Goal: Task Accomplishment & Management: Use online tool/utility

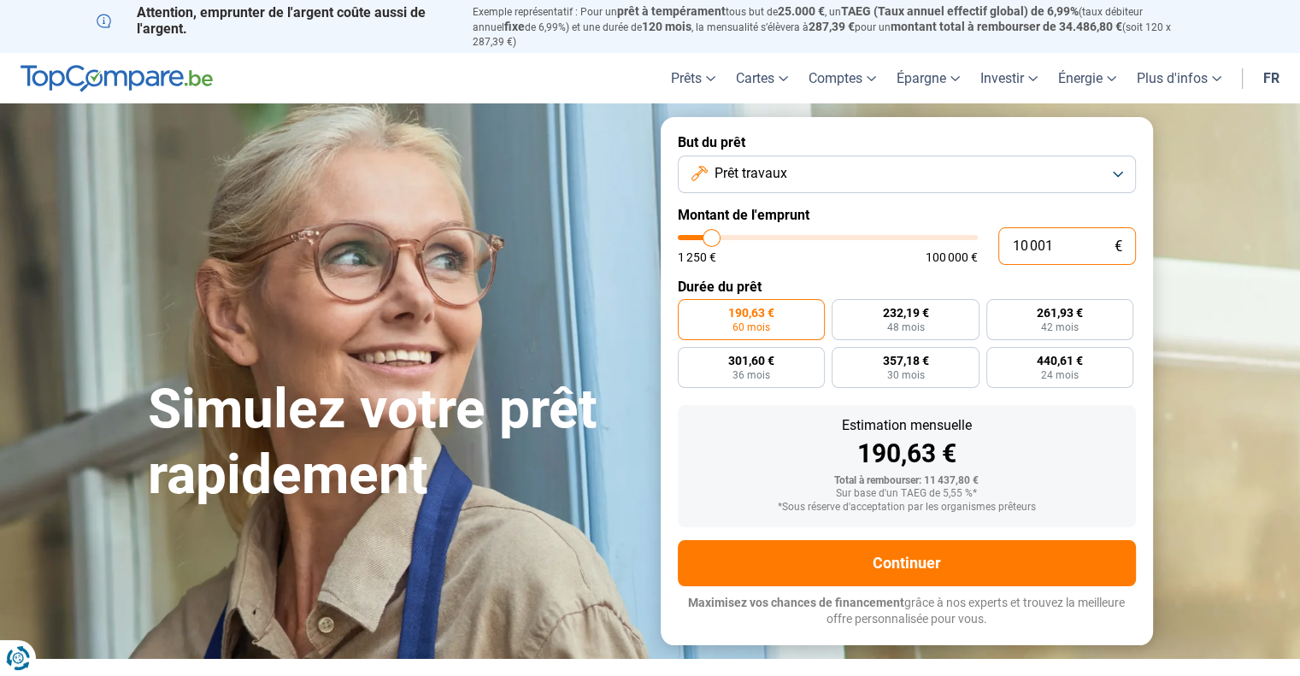
click at [1059, 227] on input "10 001" at bounding box center [1067, 246] width 138 height 38
type input "1 000"
type input "1250"
type input "100"
type input "1250"
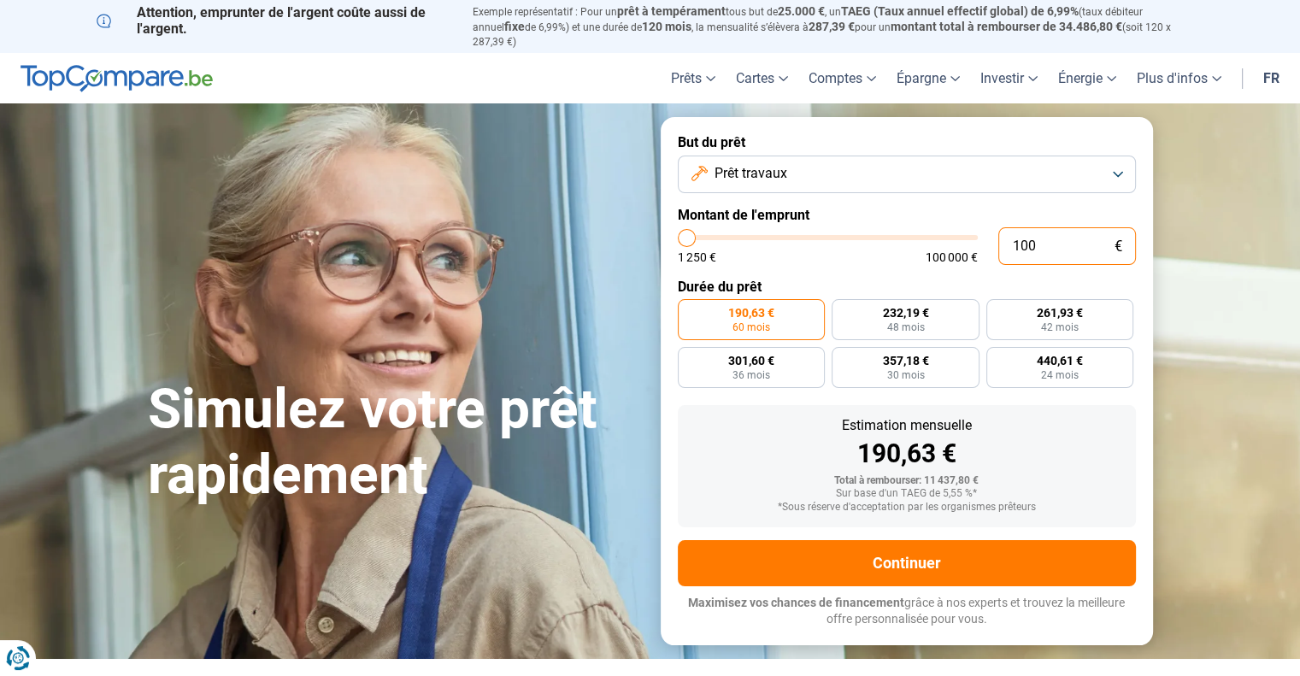
type input "10"
type input "1250"
type input "1"
type input "1250"
type input "0"
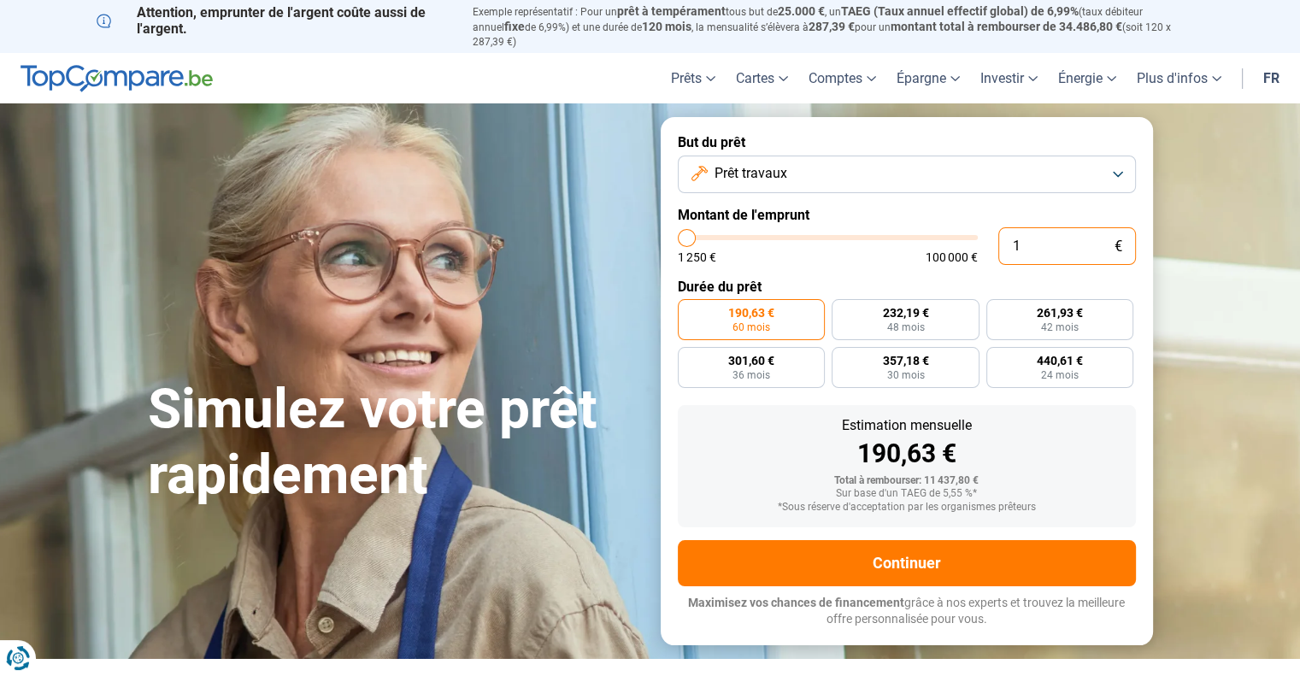
type input "1250"
type input "6"
type input "1250"
type input "60"
type input "1250"
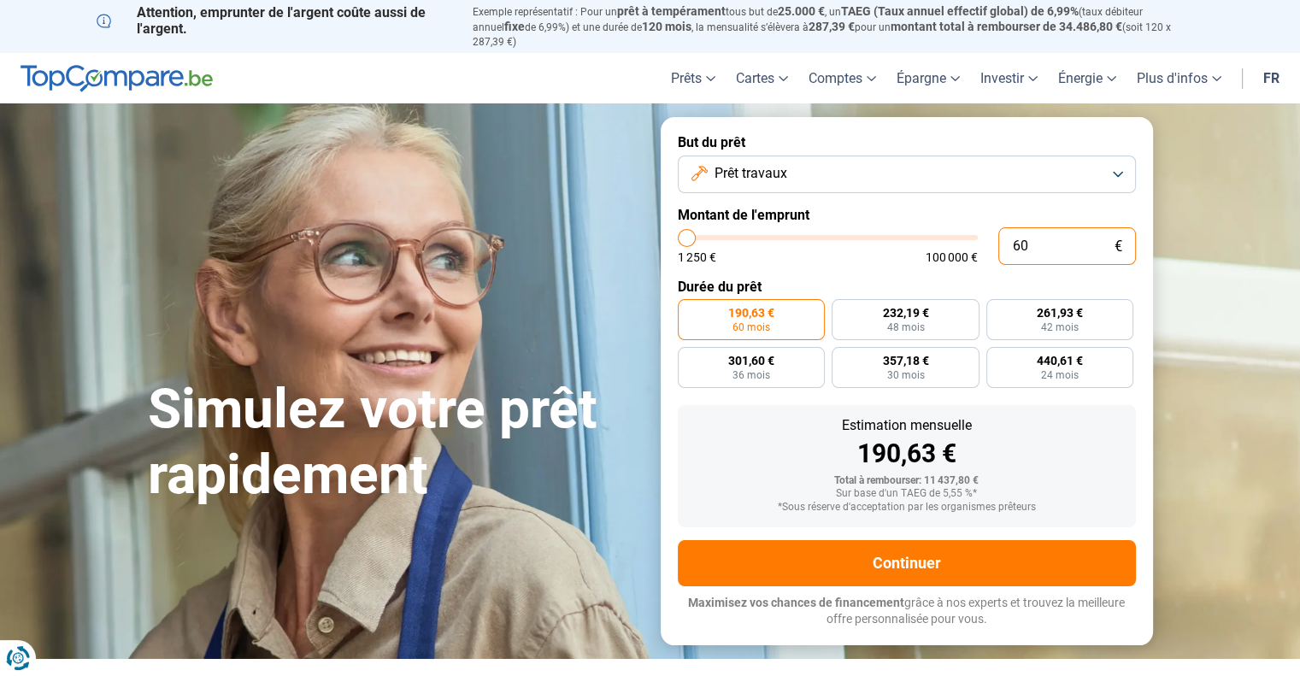
type input "600"
type input "1250"
type input "6 000"
type input "6000"
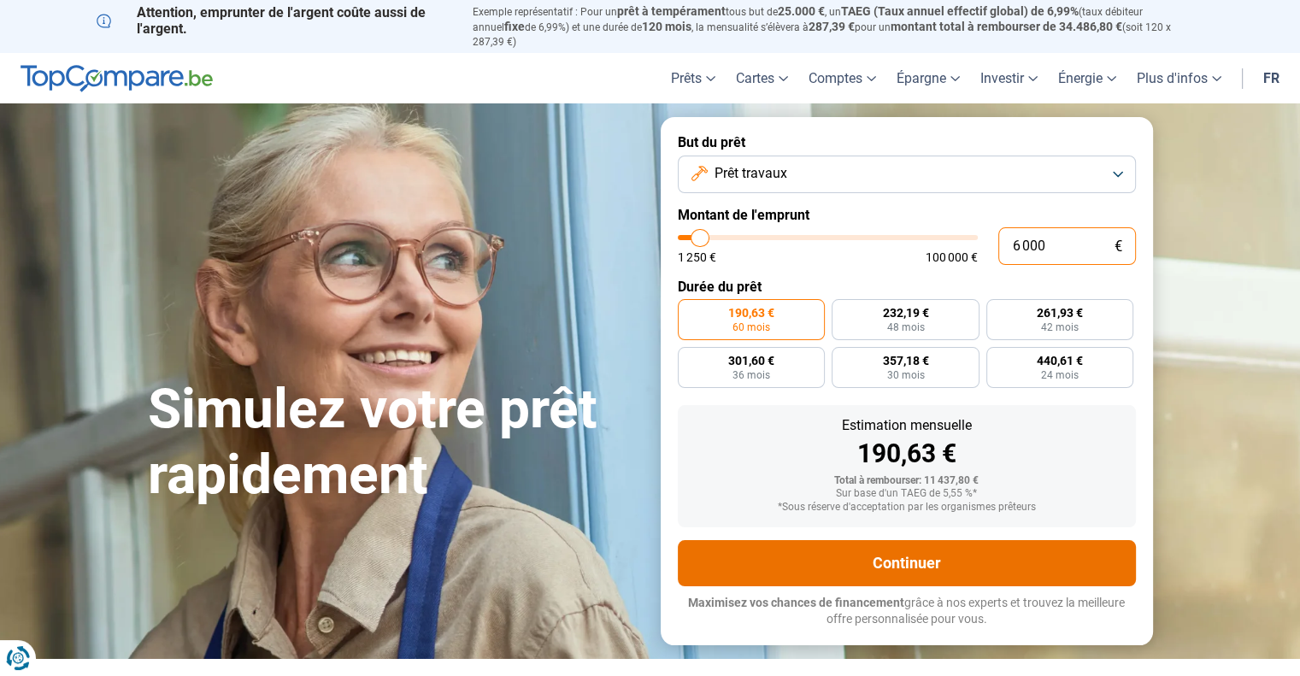
radio input "true"
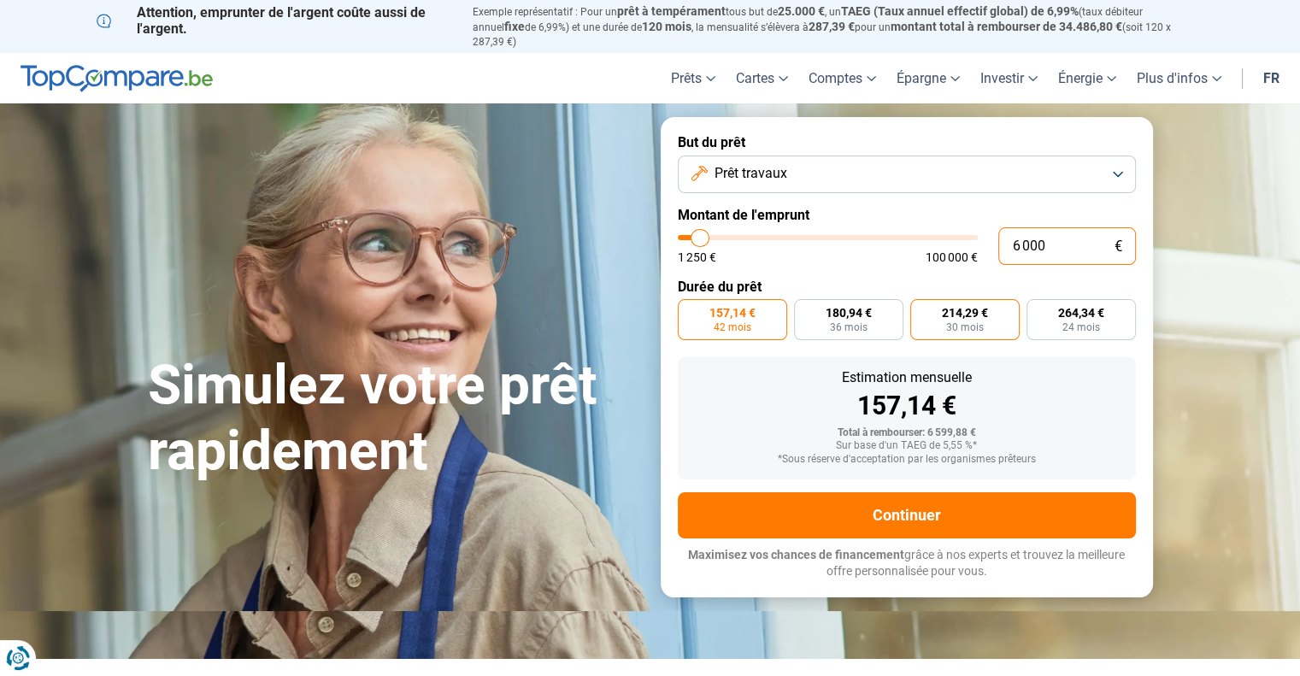
type input "6 000"
click at [959, 307] on span "214,29 €" at bounding box center [965, 313] width 46 height 12
click at [921, 303] on input "214,29 € 30 mois" at bounding box center [915, 304] width 11 height 11
radio input "true"
